Goal: Task Accomplishment & Management: Manage account settings

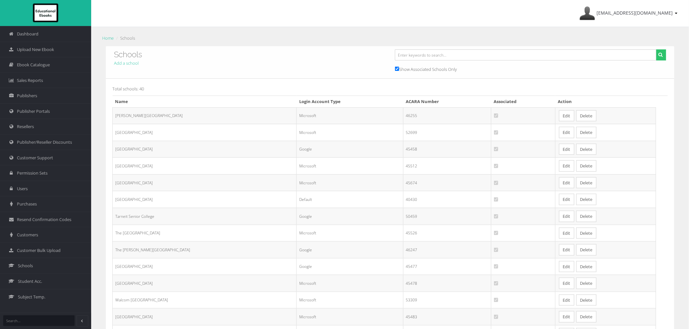
click at [562, 185] on link "Edit" at bounding box center [566, 182] width 15 height 11
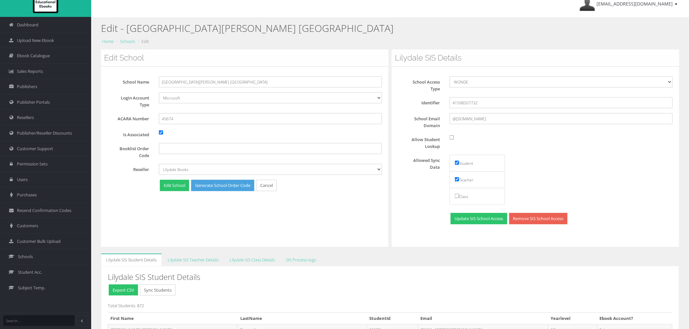
scroll to position [36, 0]
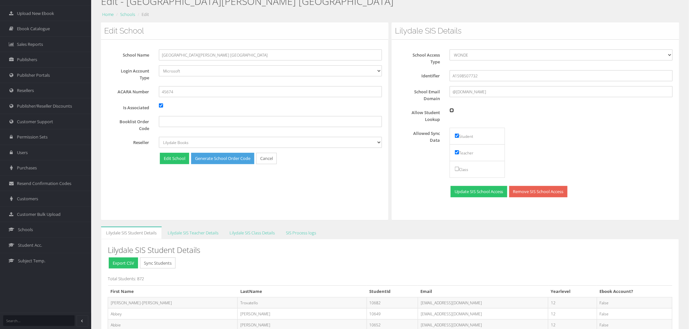
click at [451, 110] on input "Allow Student Lookup" at bounding box center [451, 110] width 4 height 4
checkbox input "true"
click at [480, 191] on button "Update SIS School Access" at bounding box center [478, 191] width 57 height 11
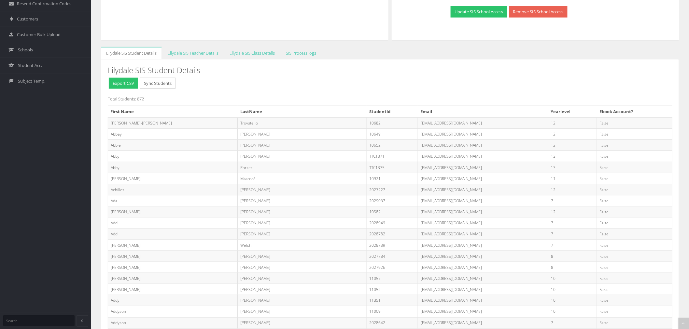
scroll to position [222, 0]
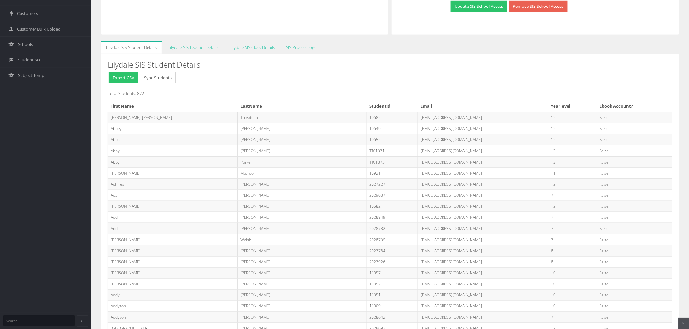
click at [162, 81] on button "Sync Students" at bounding box center [157, 77] width 35 height 11
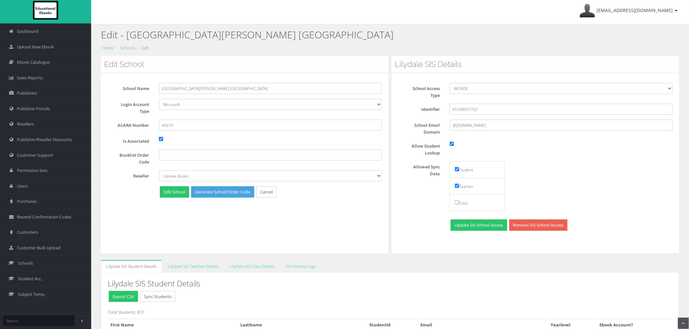
scroll to position [0, 0]
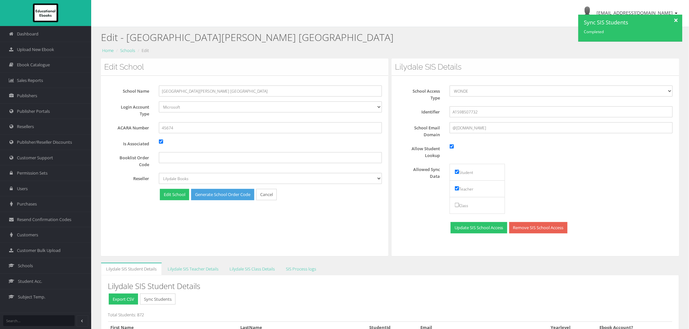
click at [675, 20] on div at bounding box center [675, 20] width 11 height 10
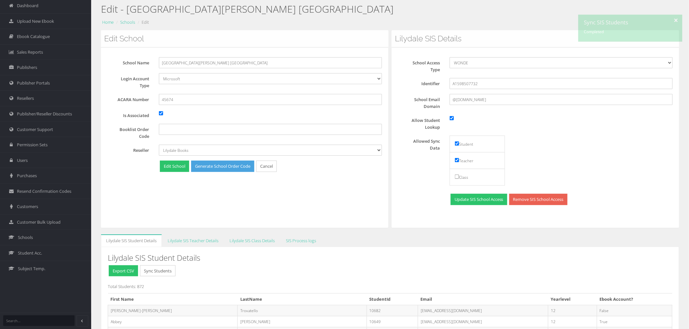
scroll to position [72, 0]
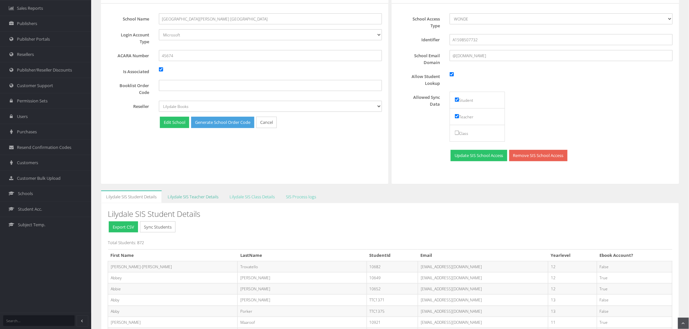
click at [201, 194] on link "Lilydale SIS Teacher Details" at bounding box center [192, 197] width 61 height 13
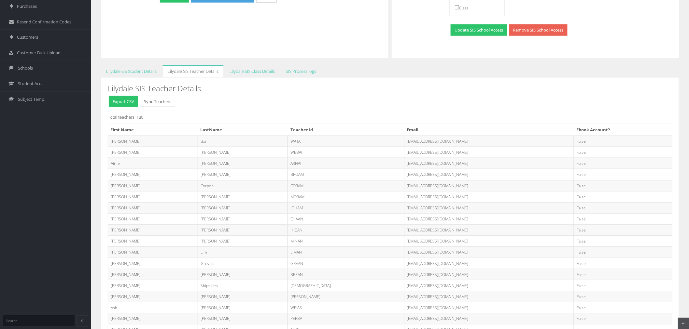
scroll to position [217, 0]
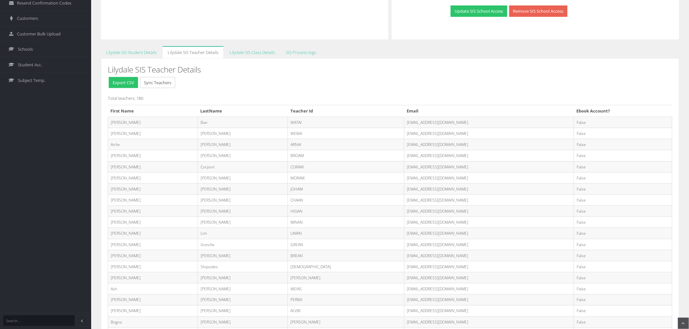
click at [167, 85] on button "Sync Teachers" at bounding box center [157, 82] width 35 height 11
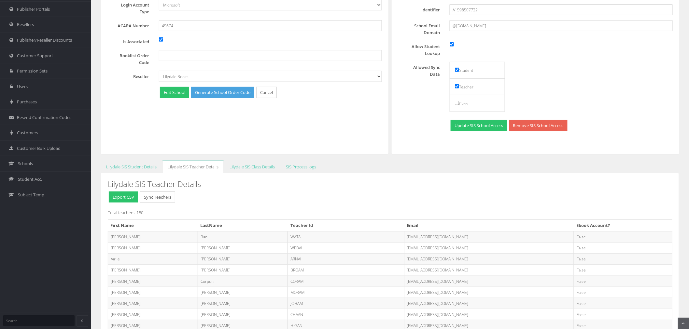
scroll to position [0, 0]
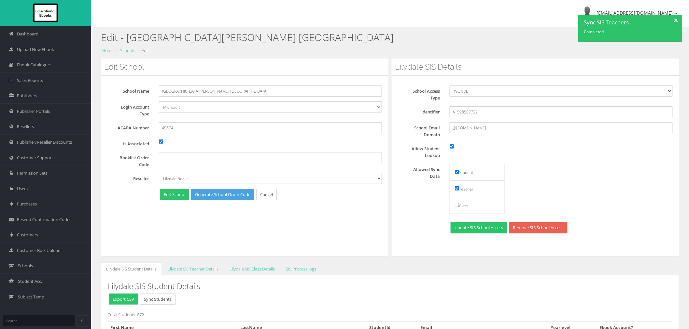
click at [261, 249] on div "Edit School School Name St Josephs College Mildura Login Account Type Default G…" at bounding box center [244, 158] width 287 height 198
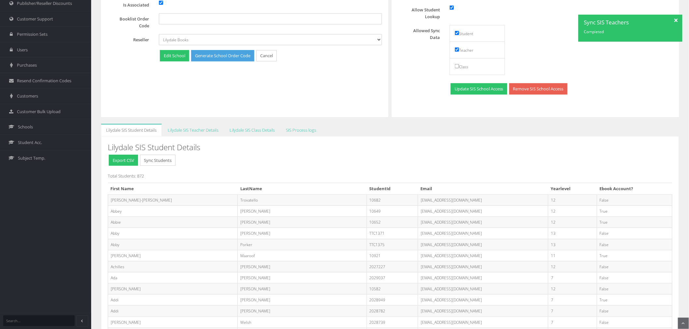
scroll to position [181, 0]
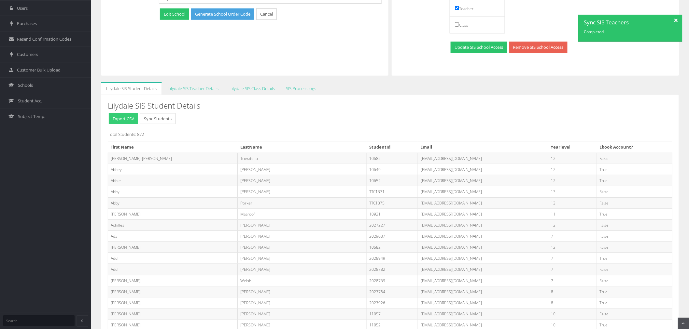
click at [122, 118] on button "Export CSV" at bounding box center [123, 118] width 29 height 11
click at [183, 86] on link "Lilydale SIS Teacher Details" at bounding box center [192, 88] width 61 height 13
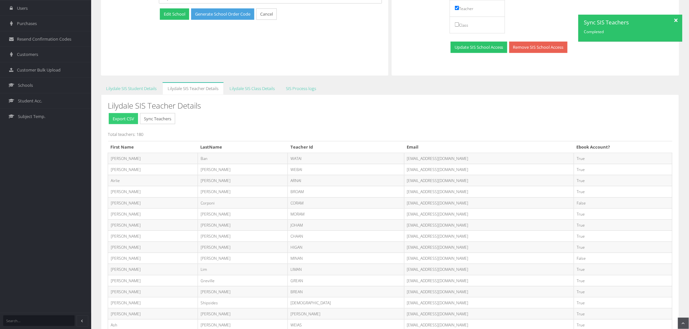
click at [116, 116] on button "Export CSV" at bounding box center [123, 118] width 29 height 11
